Goal: Navigation & Orientation: Understand site structure

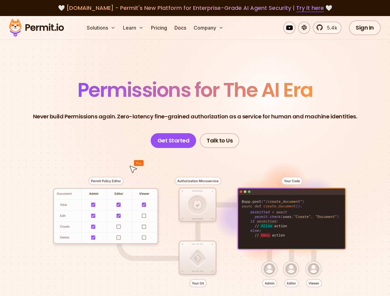
click at [101, 28] on button "Solutions" at bounding box center [101, 28] width 34 height 12
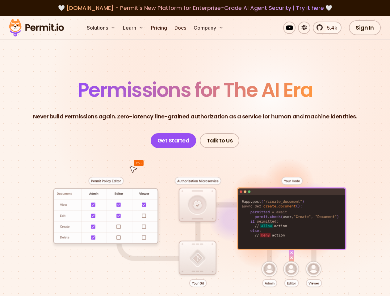
click at [134, 28] on button "Learn" at bounding box center [133, 28] width 26 height 12
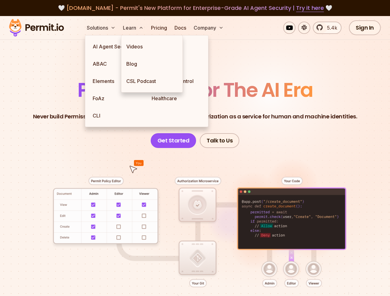
click at [209, 28] on button "Company" at bounding box center [208, 28] width 35 height 12
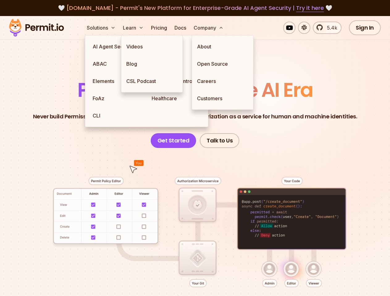
click at [195, 212] on div at bounding box center [195, 242] width 360 height 189
